Goal: Task Accomplishment & Management: Manage account settings

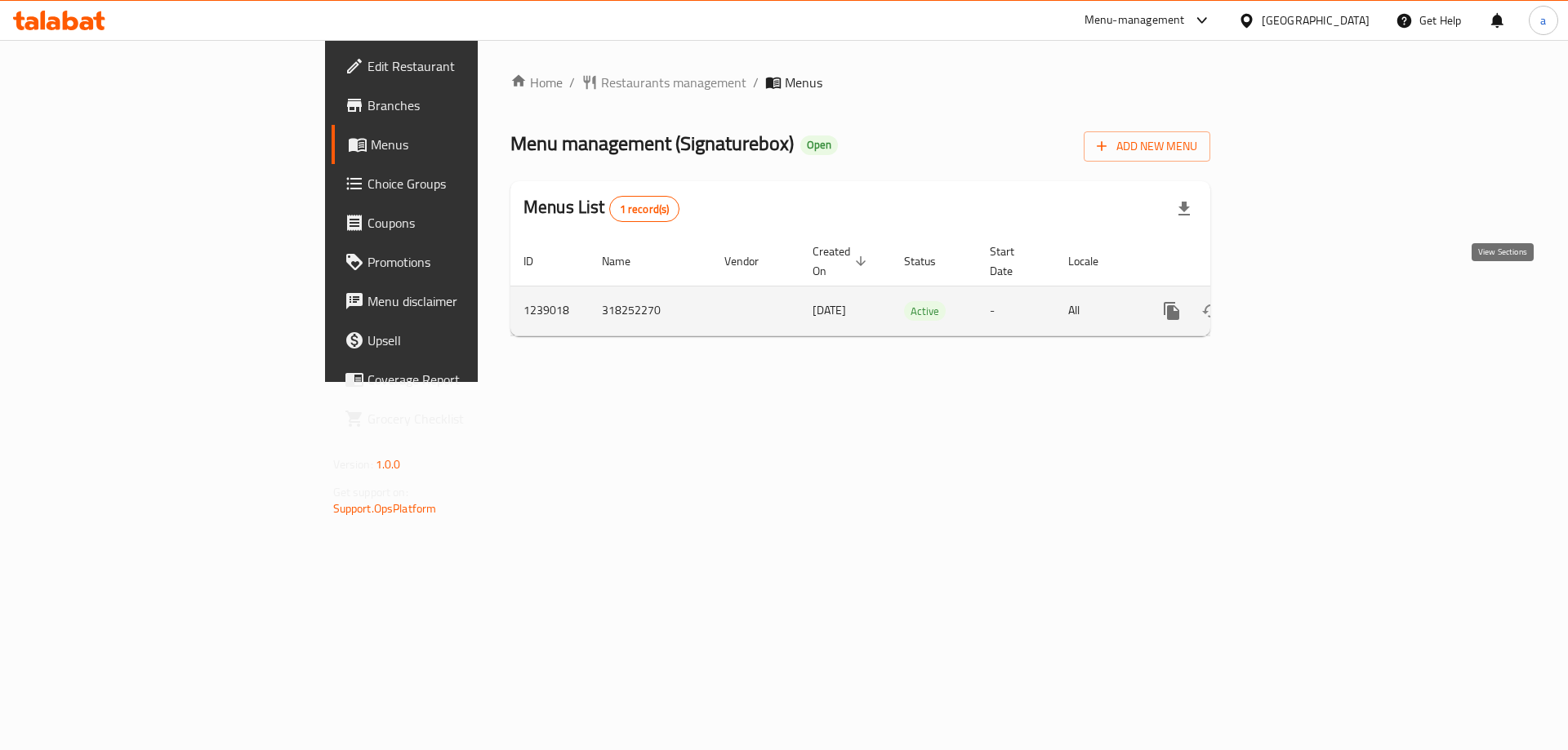
click at [1309, 293] on link "enhanced table" at bounding box center [1289, 310] width 39 height 39
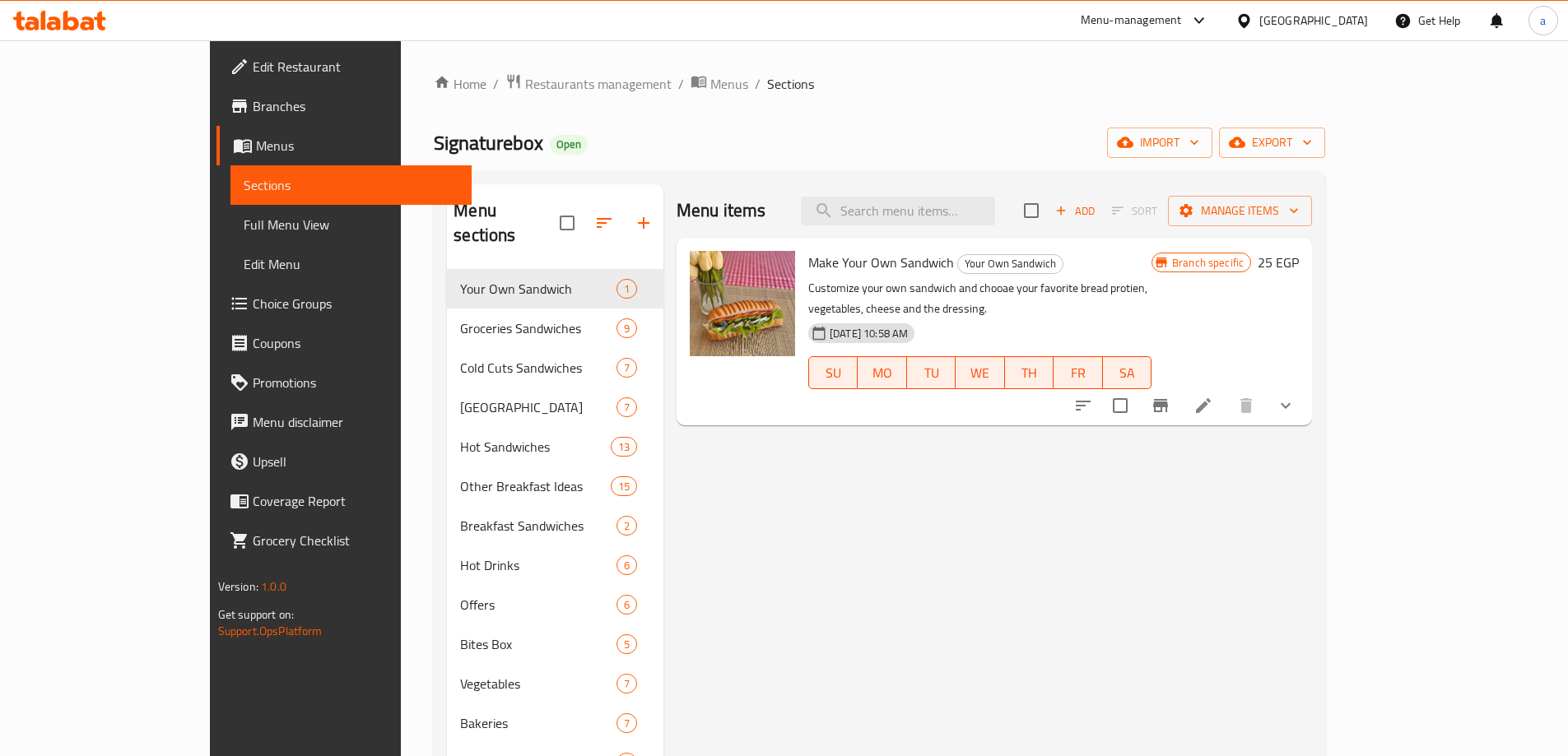
click at [253, 295] on span "Choice Groups" at bounding box center [355, 303] width 206 height 20
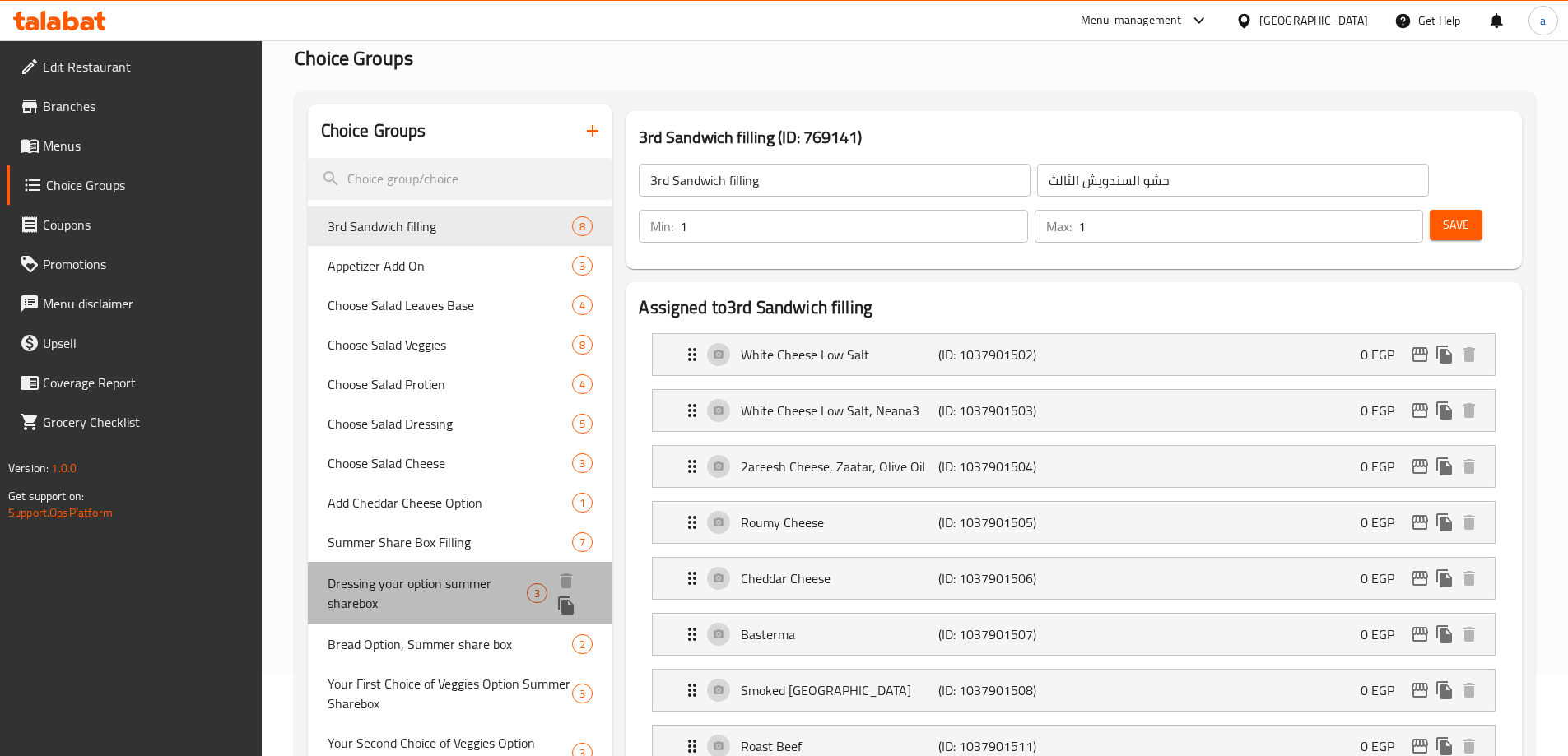
click at [435, 597] on span "Dressing your option summer sharebox" at bounding box center [428, 593] width 200 height 39
type input "Dressing your option summer sharebox"
type input "اختيار [PERSON_NAME] الصيف"
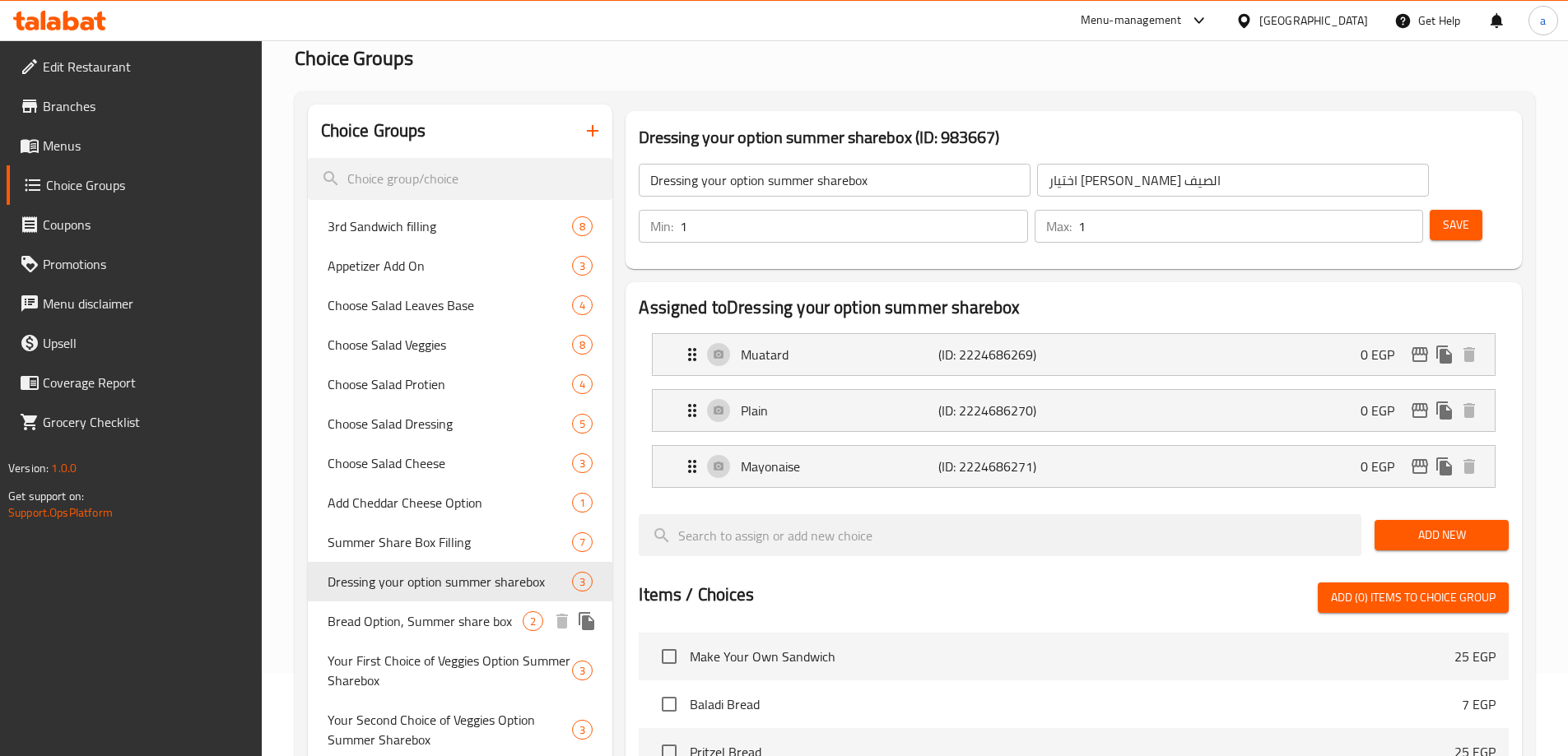
click at [419, 627] on span "Bread Option, Summer share box" at bounding box center [425, 621] width 196 height 20
type input "Bread Option, Summer share box"
type input "اختيار الخبز [PERSON_NAME] الصيف"
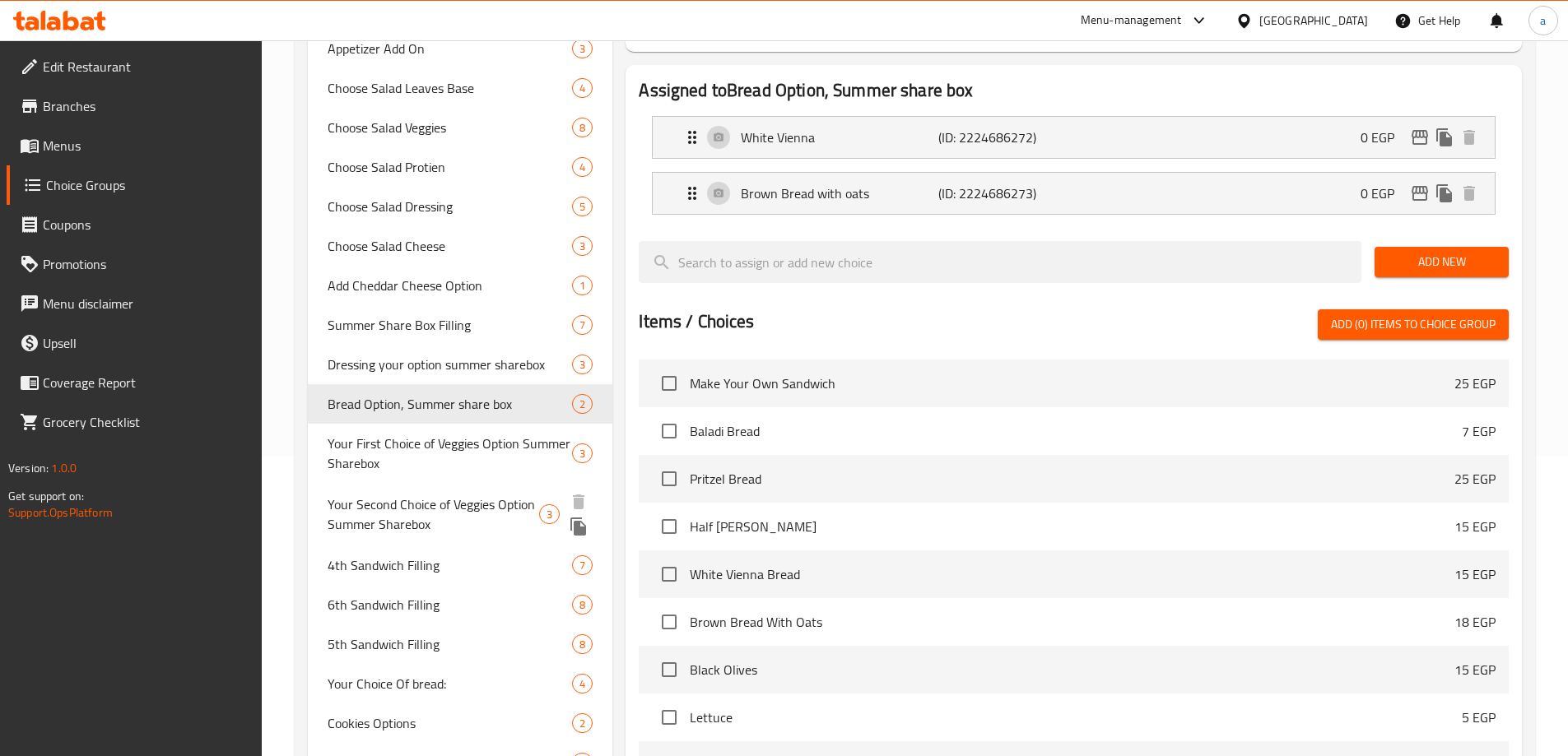
scroll to position [381, 0]
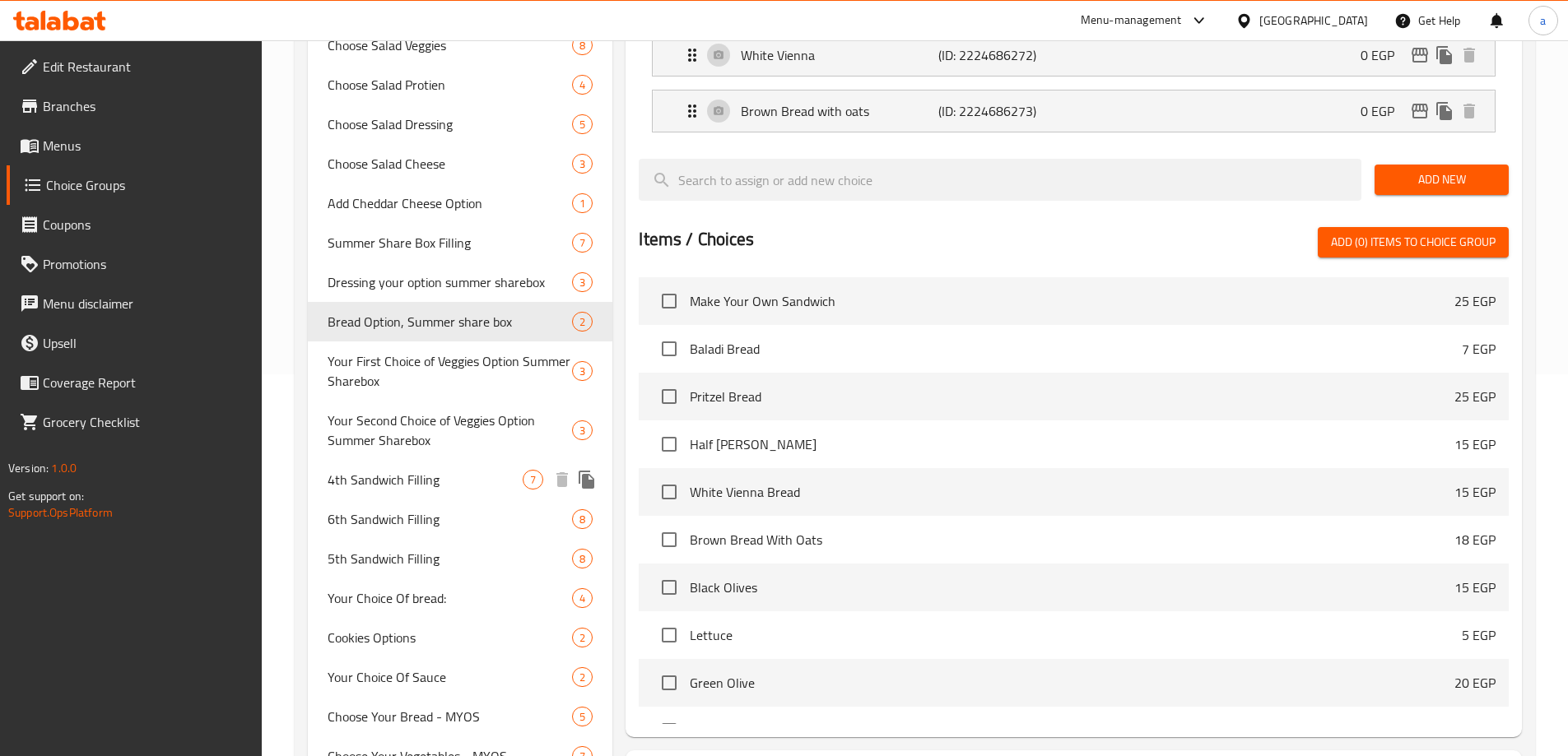
click at [399, 481] on span "4th Sandwich Filling" at bounding box center [425, 480] width 196 height 20
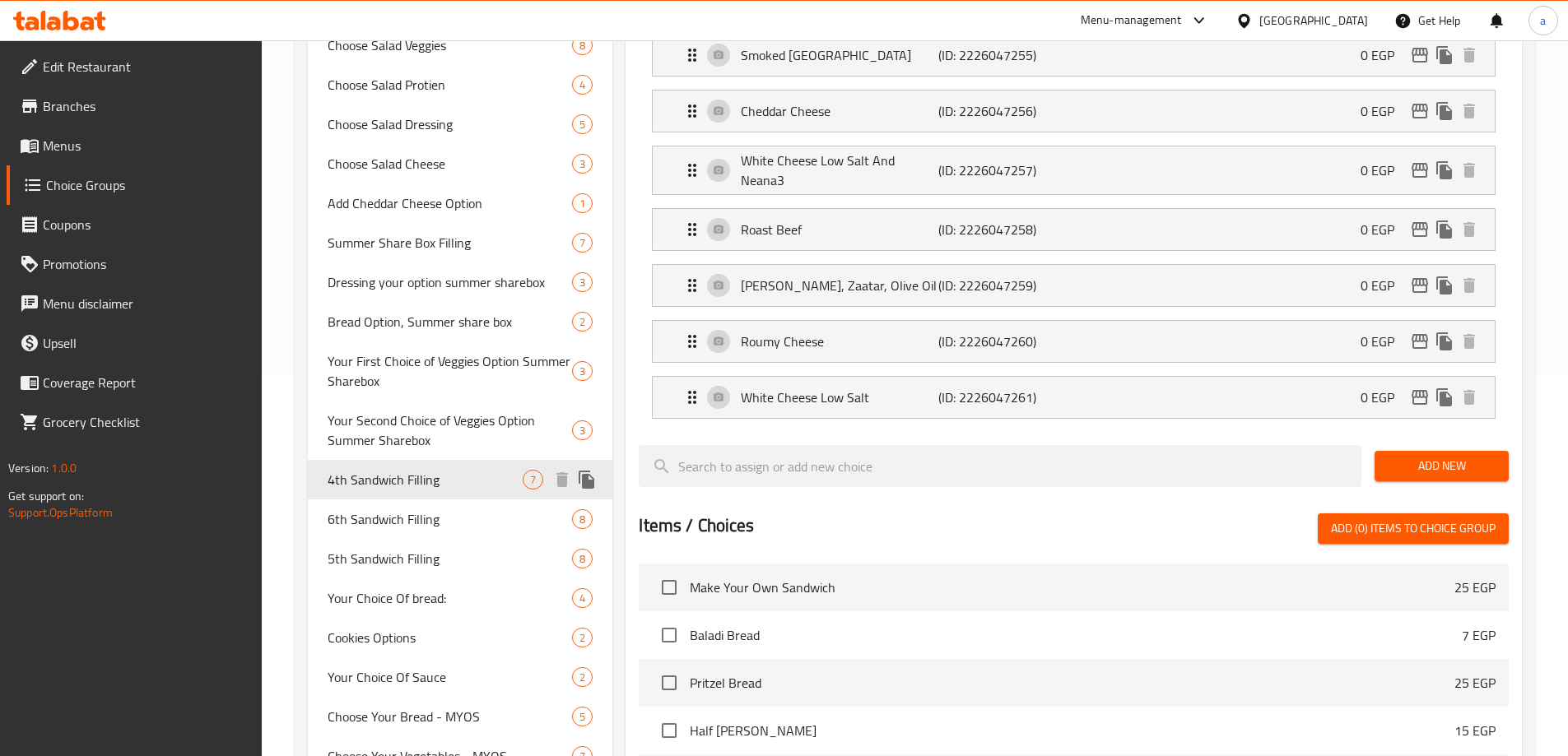
type input "4th Sandwich Filling"
type input "[PERSON_NAME]"
click at [382, 518] on span "6th Sandwich Filling" at bounding box center [425, 519] width 196 height 20
type input "6th Sandwich Filling"
type input "[PERSON_NAME]"
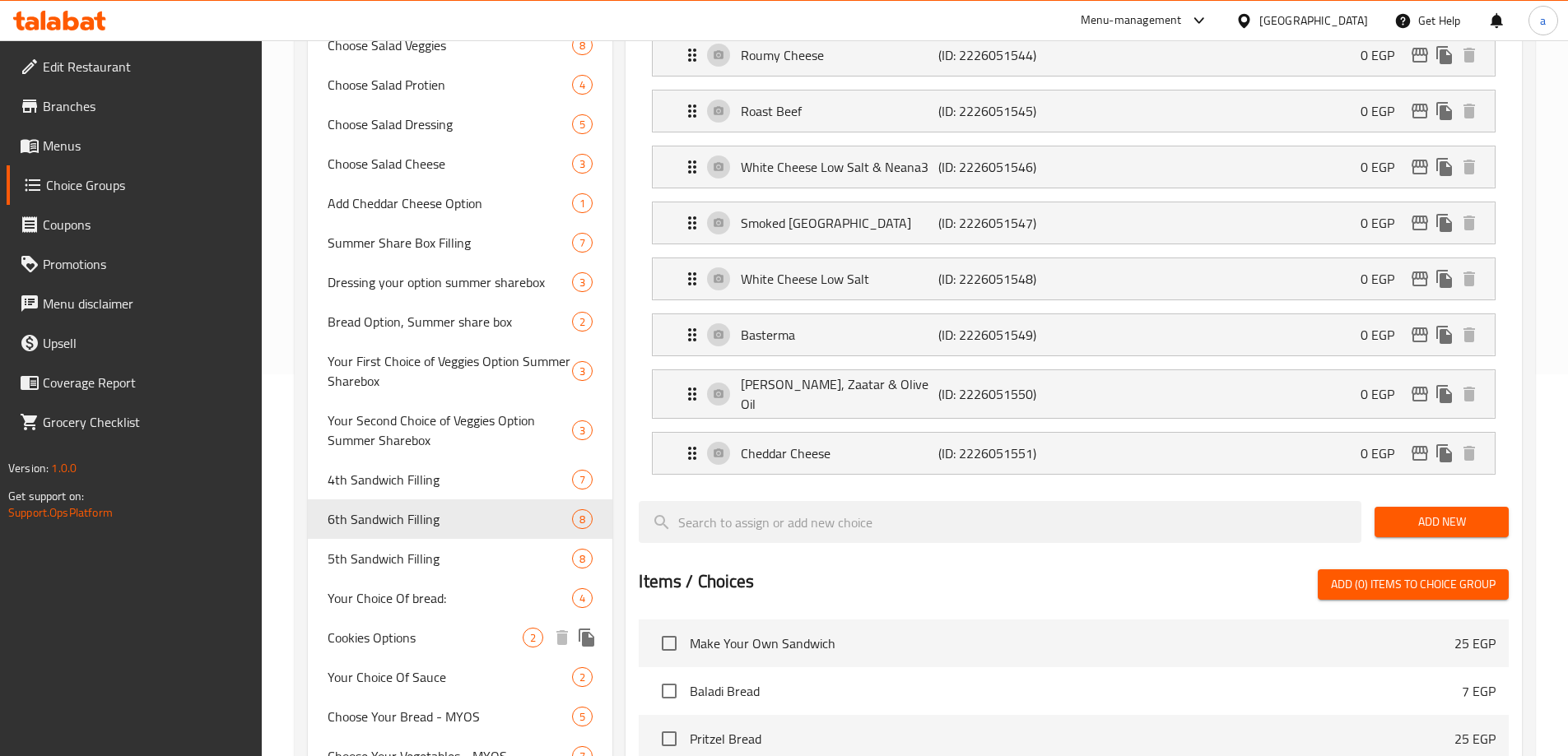
scroll to position [300, 0]
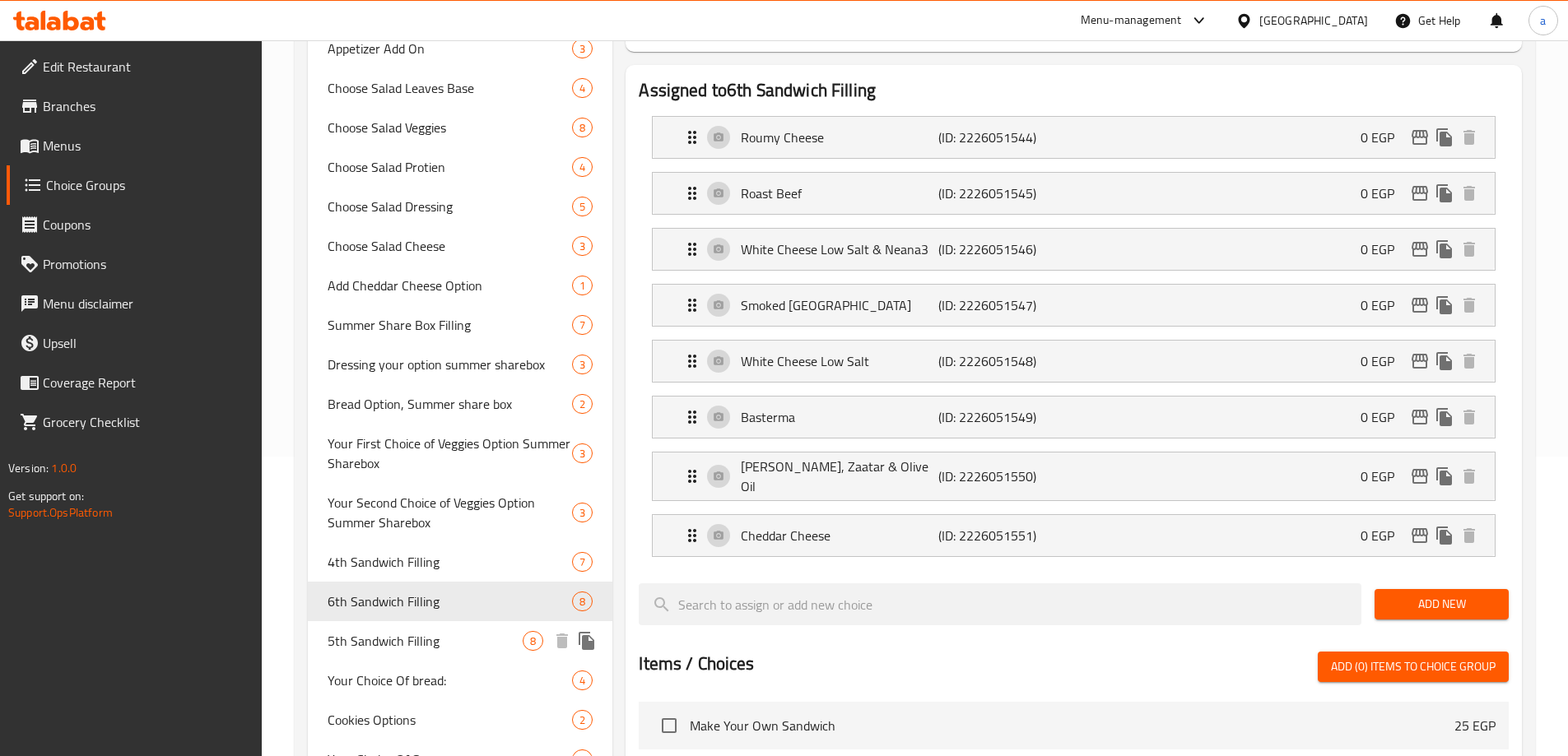
click at [397, 643] on span "5th Sandwich Filling" at bounding box center [425, 640] width 196 height 20
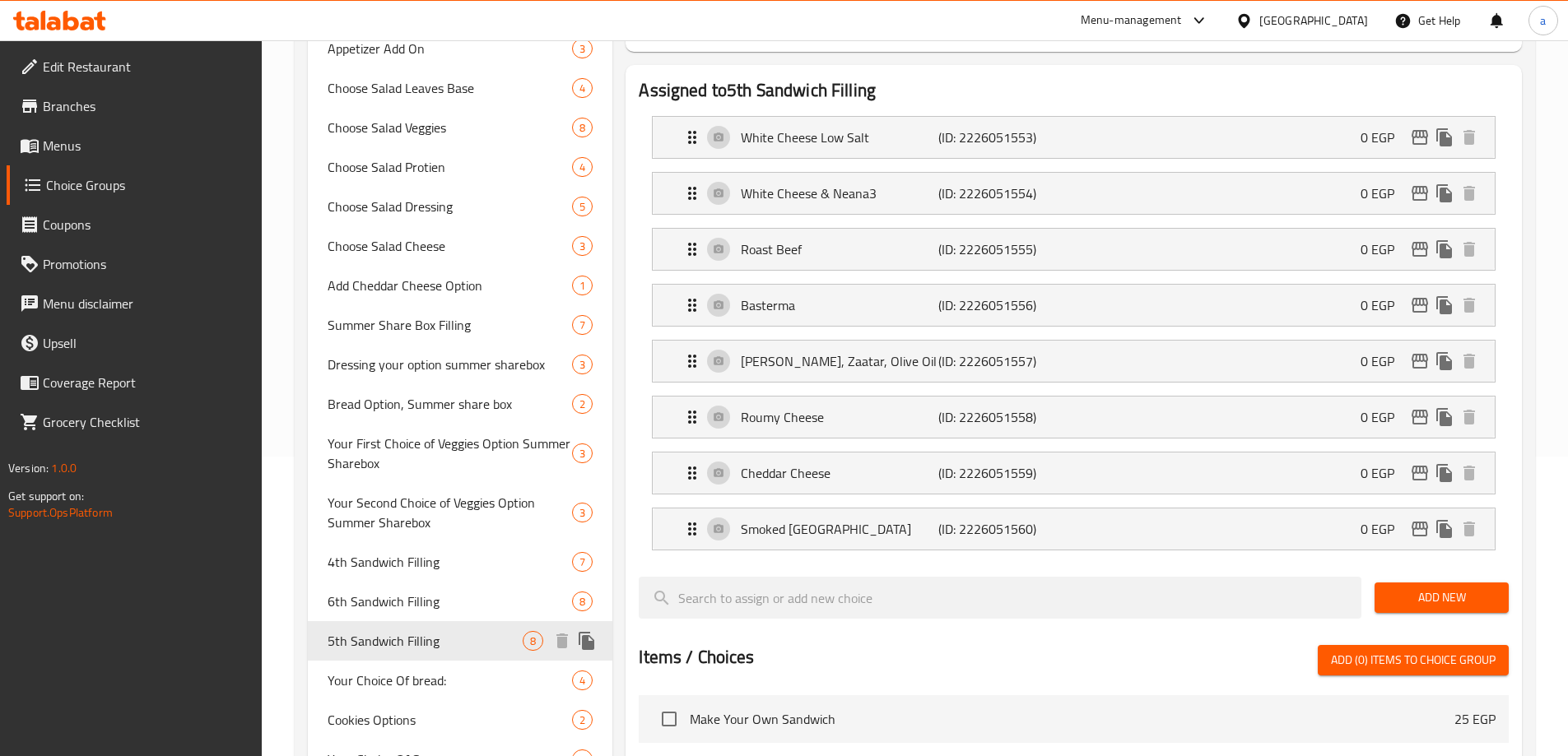
type input "5th Sandwich Filling"
type input "[PERSON_NAME]"
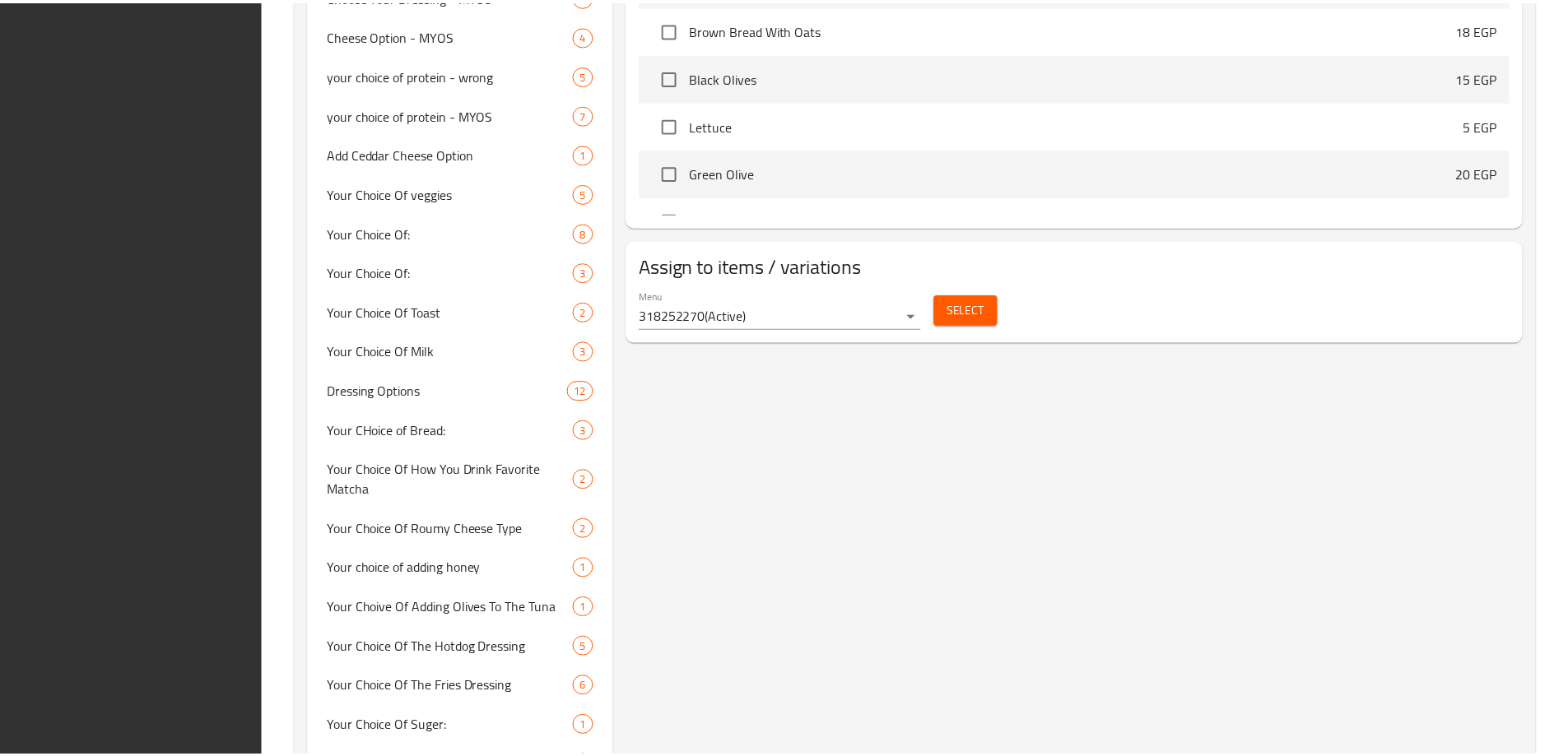
scroll to position [1698, 0]
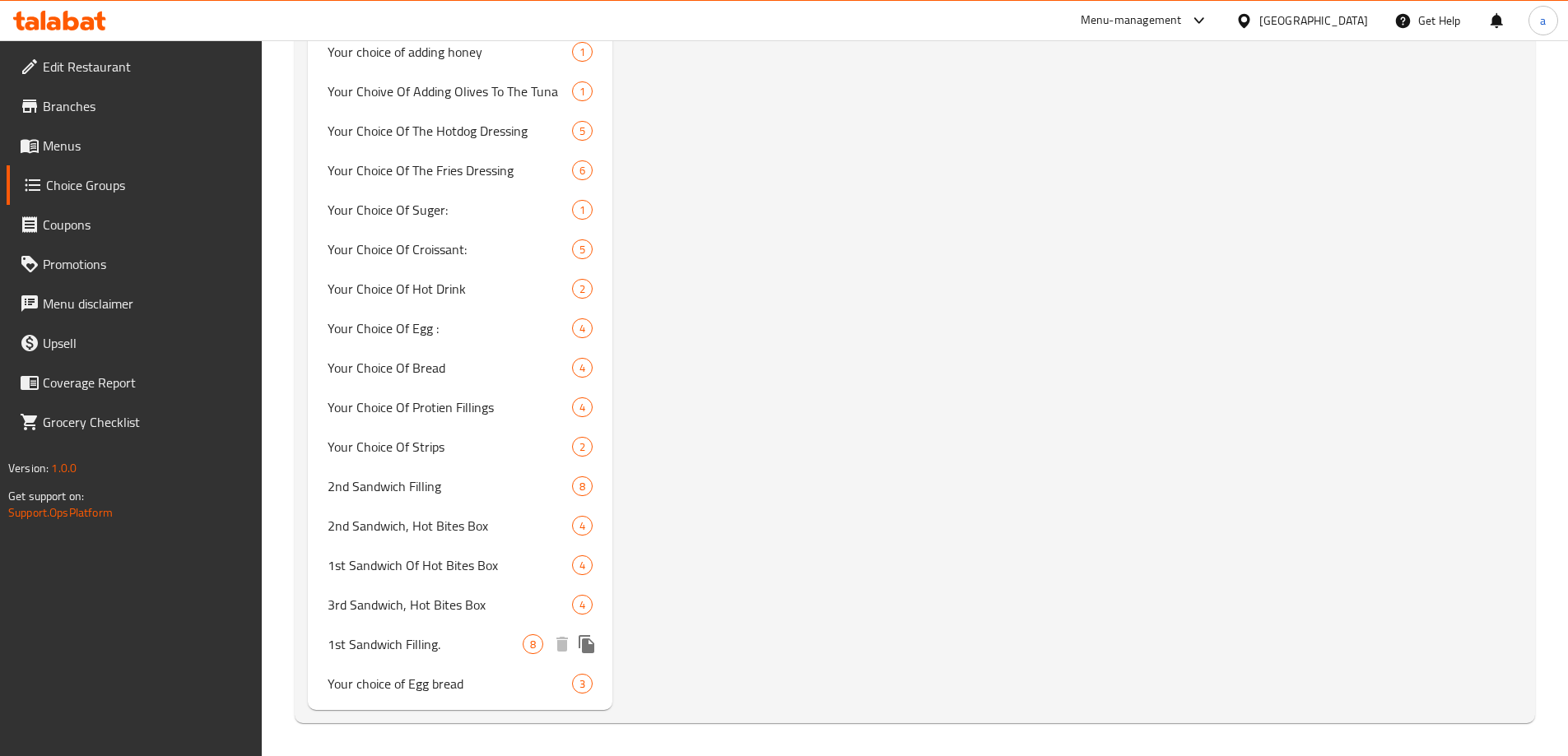
click at [435, 645] on span "1st Sandwich Filling." at bounding box center [425, 644] width 196 height 20
type input "1st Sandwich Filling."
type input "حشو أول سندوتش."
type input "6"
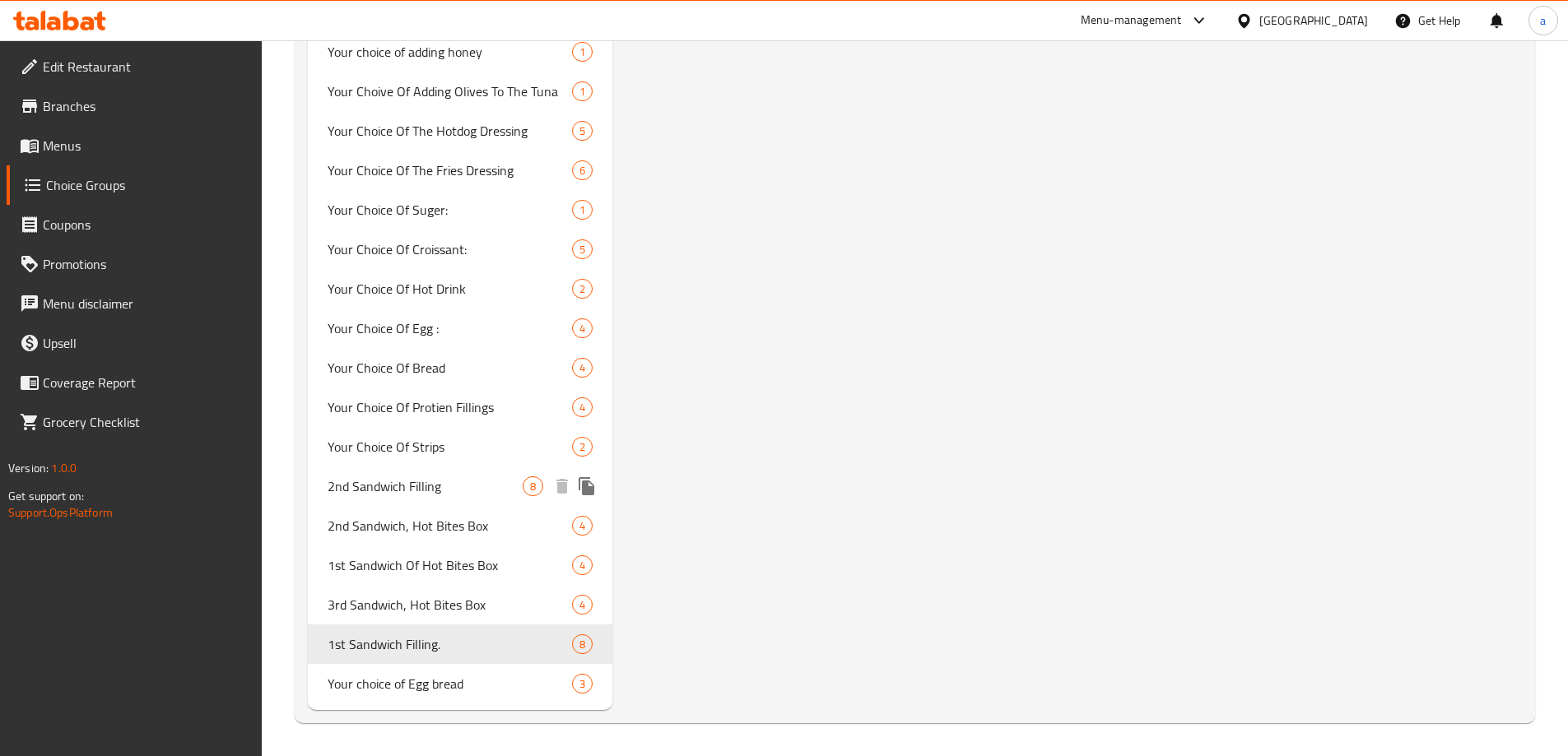
click at [382, 493] on span "2nd Sandwich Filling" at bounding box center [425, 486] width 196 height 20
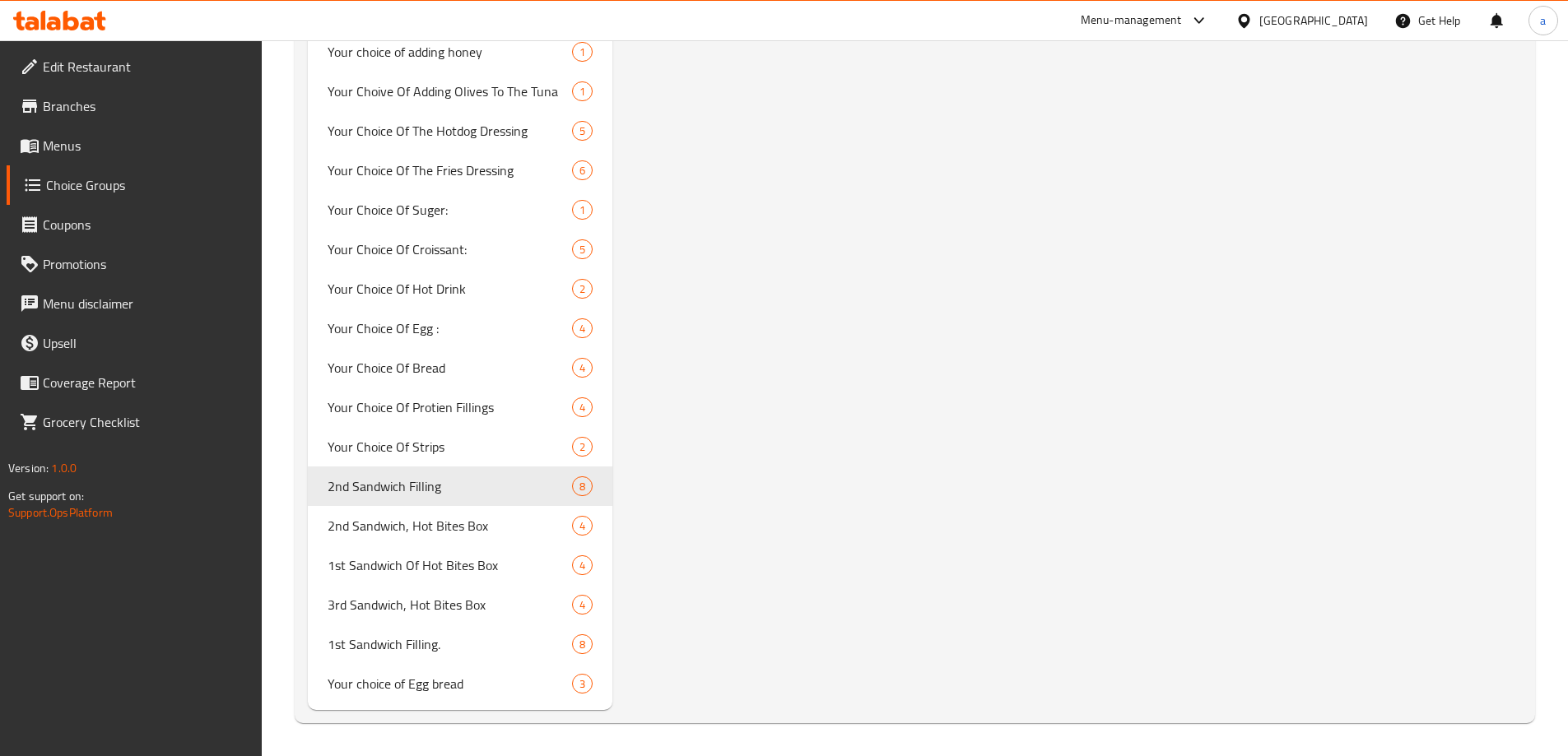
type input "2nd Sandwich Filling"
type input "[PERSON_NAME]"
type input "1"
